Goal: Task Accomplishment & Management: Manage account settings

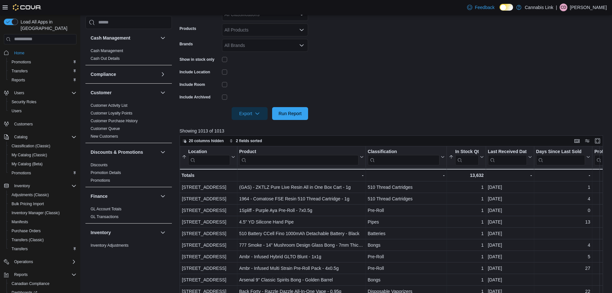
scroll to position [129, 0]
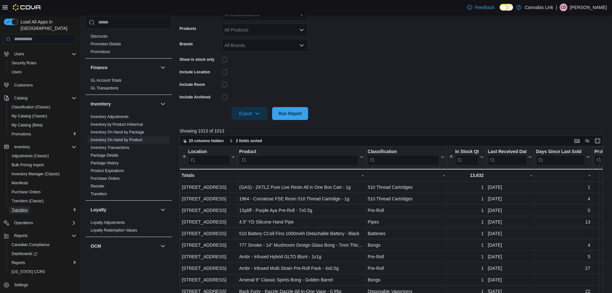
click at [15, 207] on span "Transfers" at bounding box center [20, 210] width 16 height 8
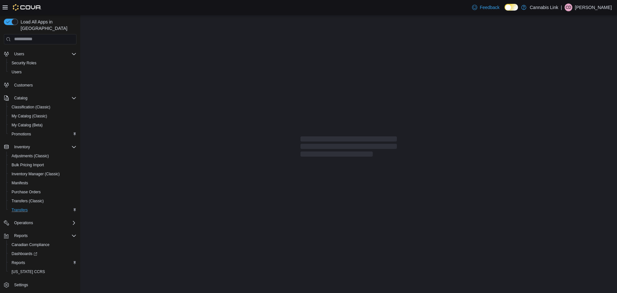
scroll to position [19, 0]
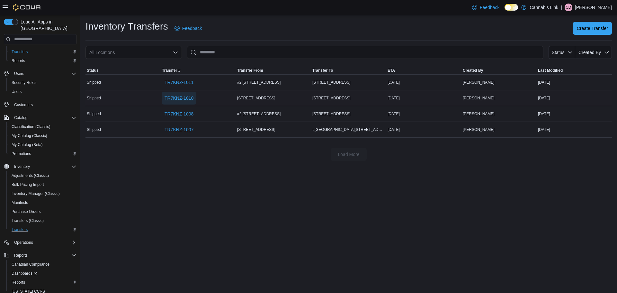
click at [186, 96] on span "TR7KNZ-1010" at bounding box center [179, 98] width 29 height 6
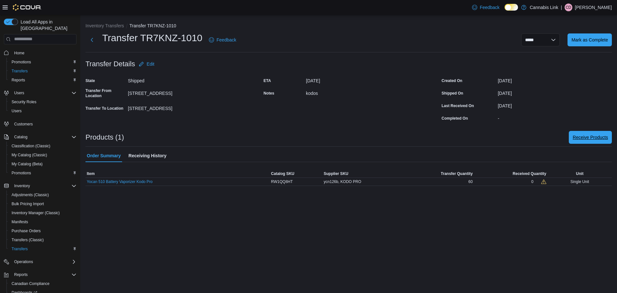
click at [584, 139] on span "Receive Products" at bounding box center [590, 137] width 35 height 6
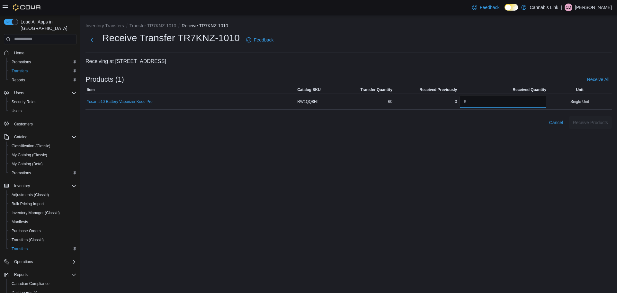
drag, startPoint x: 530, startPoint y: 100, endPoint x: 346, endPoint y: 82, distance: 184.1
click at [346, 83] on div "Products (1) Receive All Sorting This table contains 1 rows. Item Catalog SKU T…" at bounding box center [348, 101] width 526 height 56
type input "**"
click at [516, 153] on div "Inventory Transfers Transfer TR7KNZ-1010 Receive TR7KNZ-1010 Receive Transfer T…" at bounding box center [348, 154] width 537 height 278
click at [583, 121] on span "Receive Products" at bounding box center [590, 122] width 35 height 6
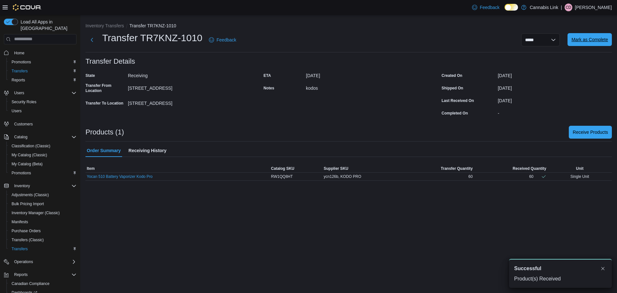
click at [577, 37] on span "Mark as Complete" at bounding box center [589, 39] width 37 height 6
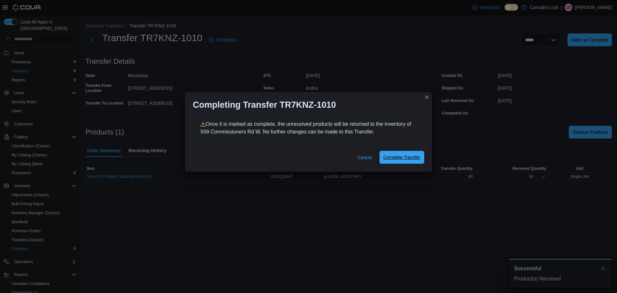
click at [400, 156] on span "Complete Transfer" at bounding box center [401, 157] width 37 height 6
